Goal: Task Accomplishment & Management: Use online tool/utility

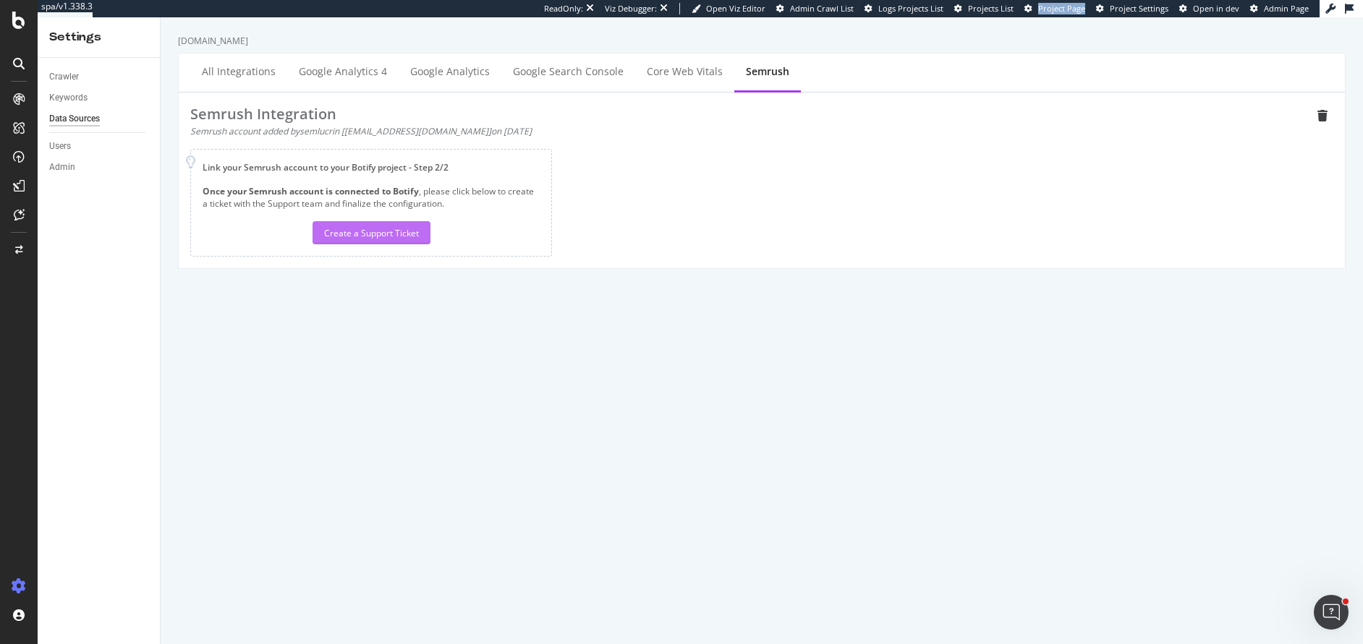
click at [358, 231] on div "Create a Support Ticket" at bounding box center [371, 233] width 95 height 12
drag, startPoint x: 305, startPoint y: 131, endPoint x: 383, endPoint y: 132, distance: 78.8
click at [383, 132] on div "Semrush account added by semlucrin [[EMAIL_ADDRESS][DOMAIN_NAME]] on [DATE]" at bounding box center [750, 131] width 1121 height 12
drag, startPoint x: 415, startPoint y: 133, endPoint x: 349, endPoint y: 132, distance: 66.6
click at [349, 132] on div "Semrush account added by semlucrin [[EMAIL_ADDRESS][DOMAIN_NAME]] on [DATE]" at bounding box center [750, 131] width 1121 height 12
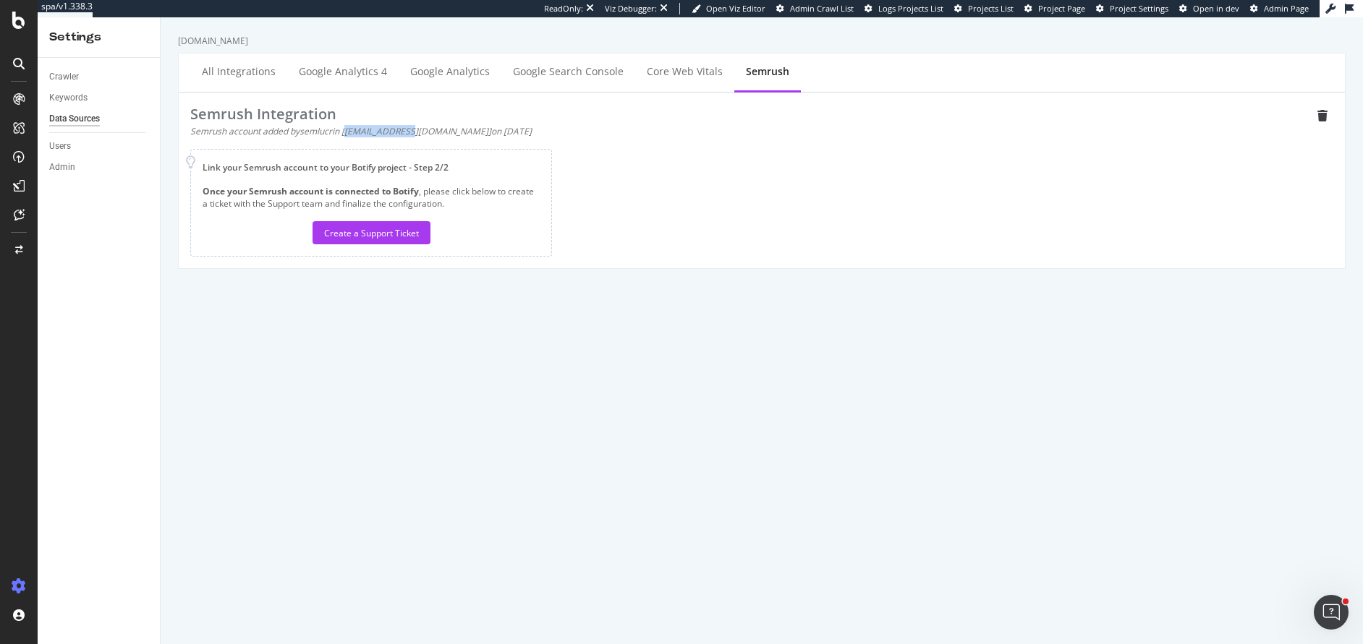
copy div "[EMAIL_ADDRESS][DOMAIN_NAME]"
click at [380, 236] on div "Create a Support Ticket" at bounding box center [371, 233] width 95 height 12
drag, startPoint x: 346, startPoint y: 132, endPoint x: 412, endPoint y: 132, distance: 65.8
click at [412, 132] on div "Semrush account added by semlucrin [[EMAIL_ADDRESS][DOMAIN_NAME]] on [DATE]" at bounding box center [750, 131] width 1121 height 12
copy div "[EMAIL_ADDRESS][DOMAIN_NAME]"
